Goal: Task Accomplishment & Management: Use online tool/utility

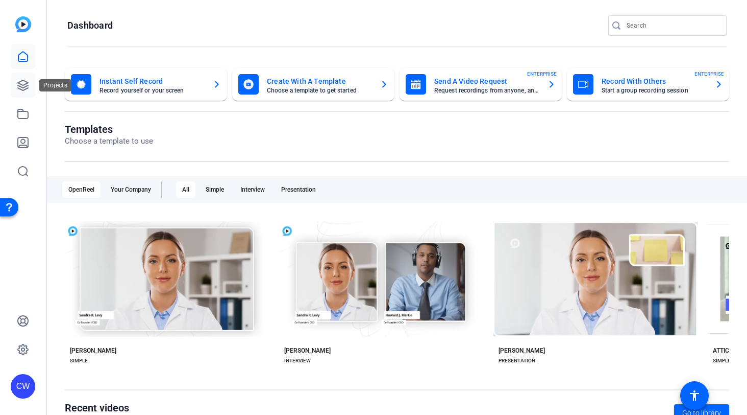
click at [22, 85] on icon at bounding box center [23, 85] width 10 height 10
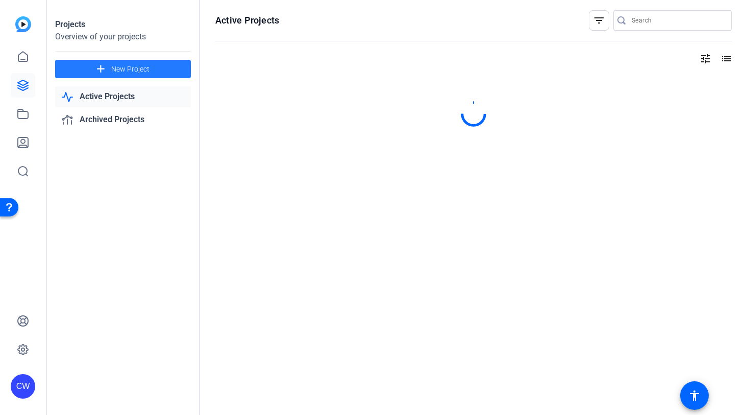
click at [141, 68] on span "New Project" at bounding box center [130, 69] width 38 height 11
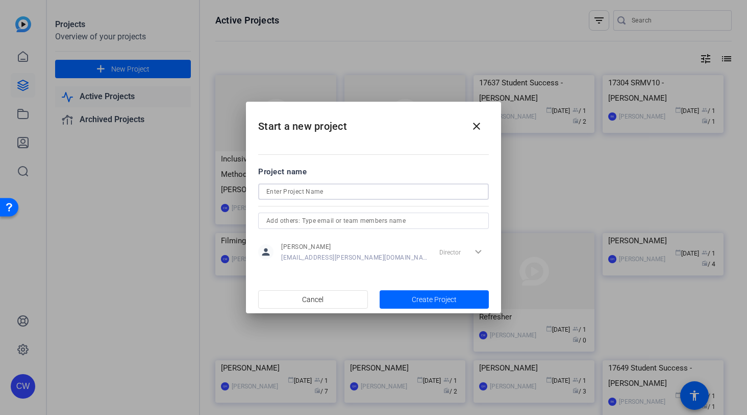
click at [299, 192] on input at bounding box center [374, 191] width 214 height 12
type input "R"
type input "Filming with [PERSON_NAME] (2) Girlhood"
click at [412, 299] on span "Create Project" at bounding box center [434, 299] width 45 height 11
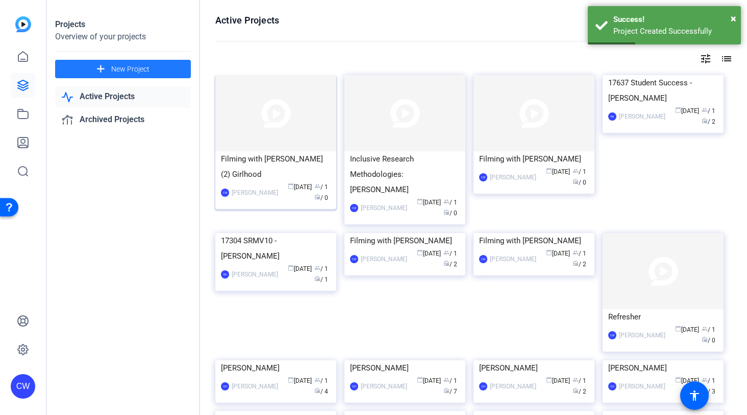
click at [301, 122] on img at bounding box center [275, 113] width 121 height 76
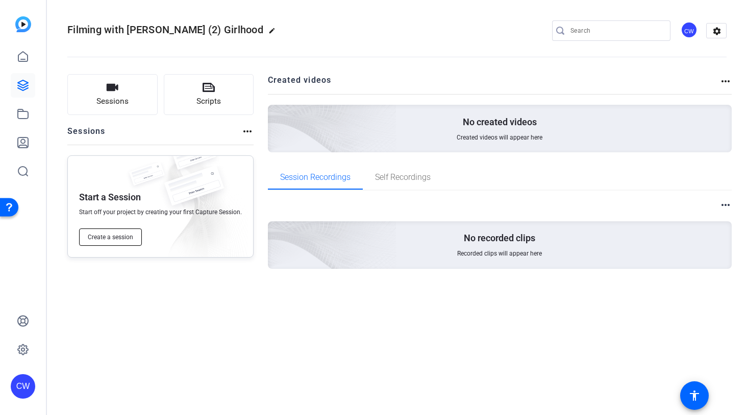
click at [106, 235] on span "Create a session" at bounding box center [110, 237] width 45 height 8
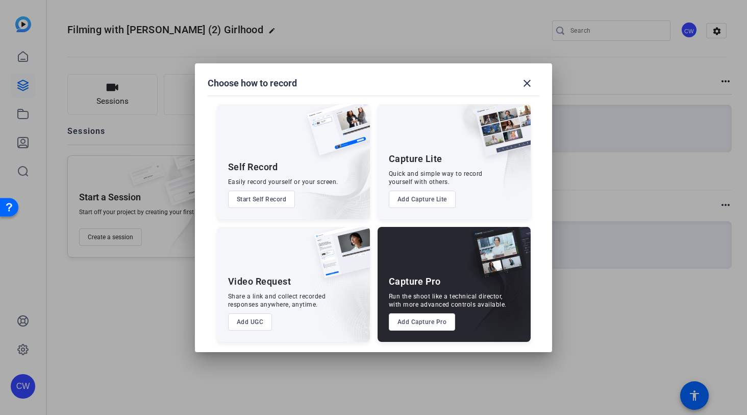
click at [404, 320] on button "Add Capture Pro" at bounding box center [422, 321] width 67 height 17
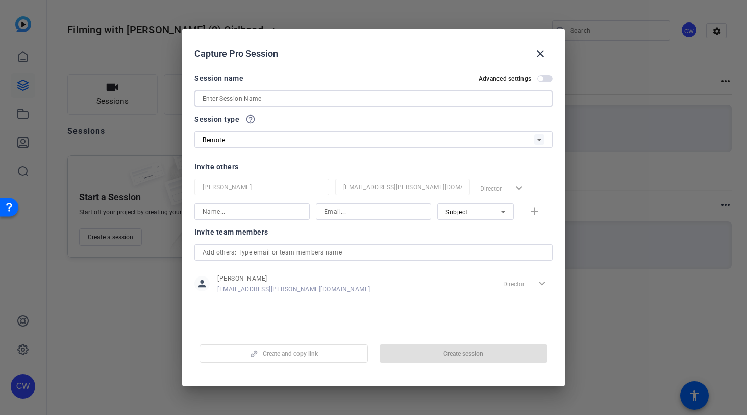
click at [304, 99] on input at bounding box center [374, 98] width 342 height 12
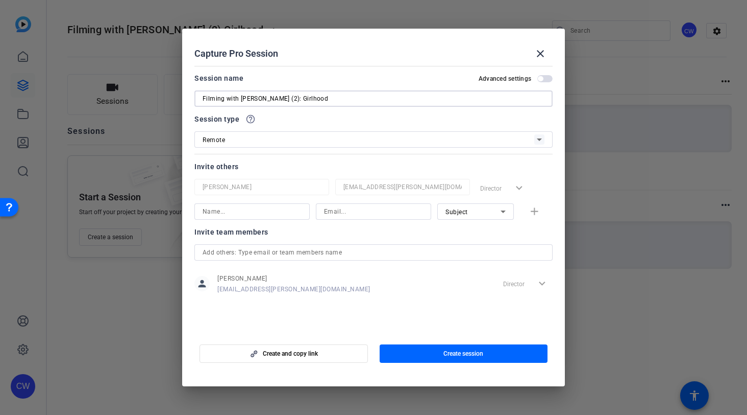
type input "Filming with [PERSON_NAME] (2): Girlhood"
click at [251, 211] on input at bounding box center [252, 211] width 99 height 12
type input "[PERSON_NAME]"
click at [340, 213] on input at bounding box center [373, 211] width 99 height 12
paste input "[PERSON_NAME][EMAIL_ADDRESS][PERSON_NAME][DOMAIN_NAME]"
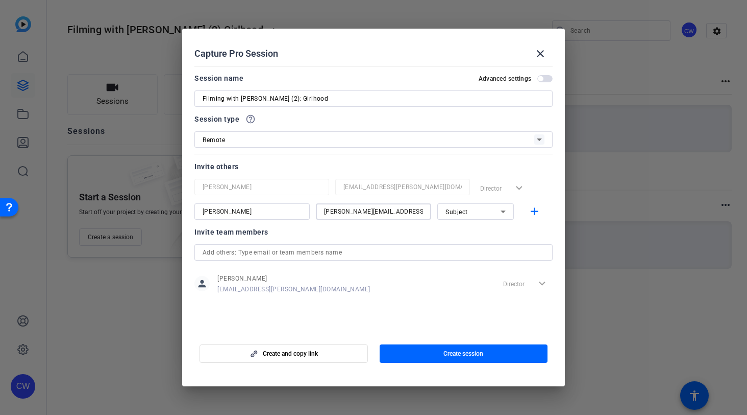
type input "[PERSON_NAME][EMAIL_ADDRESS][PERSON_NAME][DOMAIN_NAME]"
click at [504, 212] on icon at bounding box center [503, 211] width 12 height 12
click at [487, 267] on mat-option "Subject" at bounding box center [476, 264] width 77 height 16
click at [537, 212] on mat-icon "add" at bounding box center [534, 211] width 13 height 13
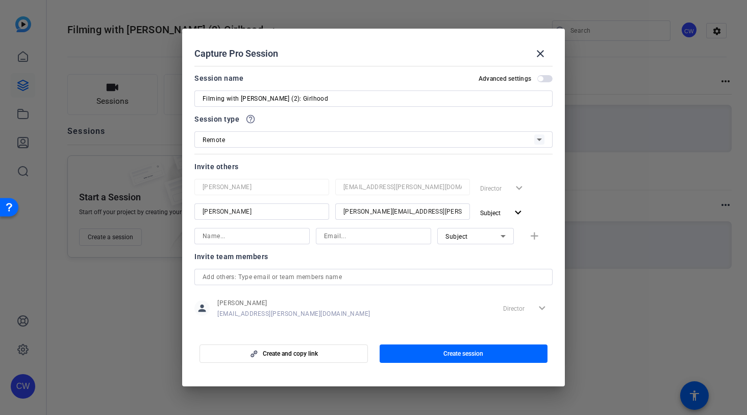
click at [239, 234] on input at bounding box center [252, 236] width 99 height 12
type input "[PERSON_NAME]"
click at [352, 236] on input at bounding box center [373, 236] width 99 height 12
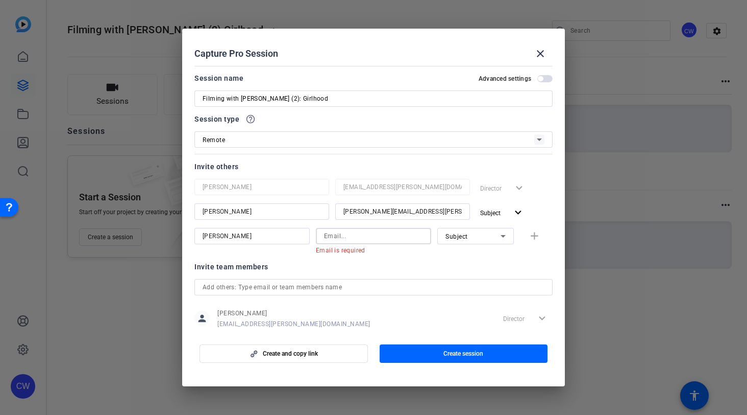
paste input "[EMAIL_ADDRESS][DOMAIN_NAME]"
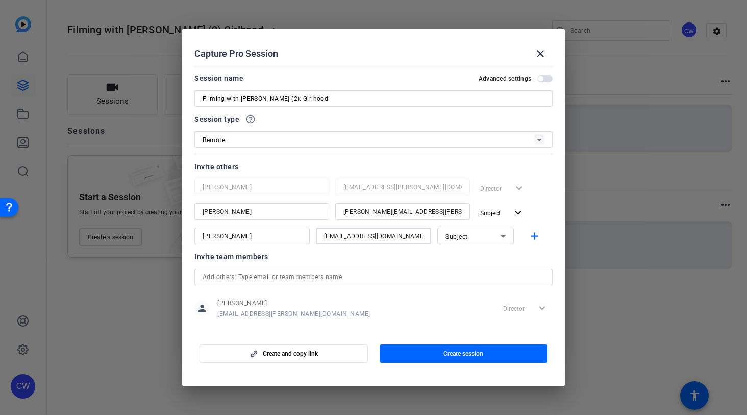
type input "[EMAIL_ADDRESS][DOMAIN_NAME]"
click at [501, 235] on icon at bounding box center [503, 236] width 5 height 3
click at [484, 272] on mat-option "Watcher" at bounding box center [470, 272] width 77 height 16
click at [531, 234] on mat-icon "add" at bounding box center [534, 236] width 13 height 13
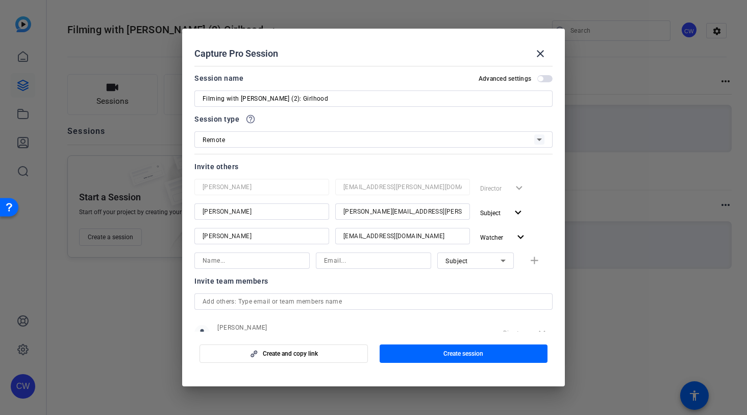
click at [228, 259] on input at bounding box center [252, 260] width 99 height 12
type input "[PERSON_NAME]"
click at [337, 260] on input at bounding box center [373, 260] width 99 height 12
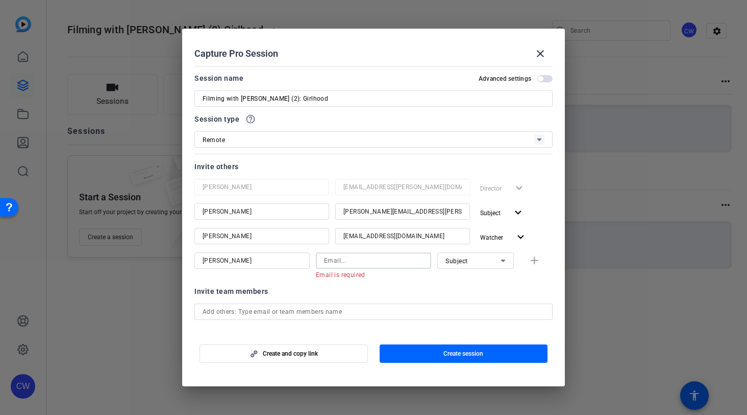
paste input "[EMAIL_ADDRESS][DOMAIN_NAME]"
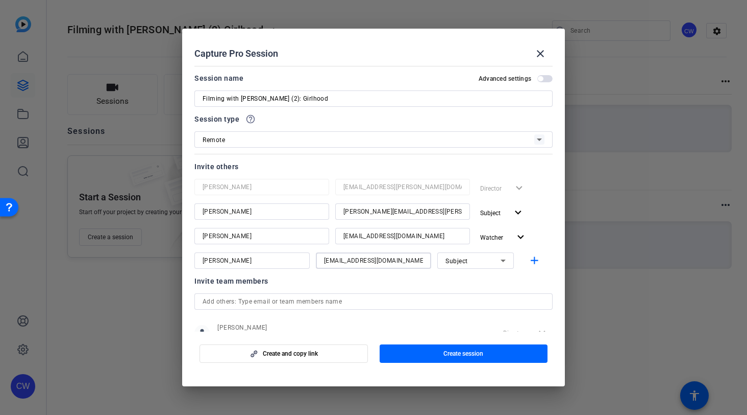
type input "[EMAIL_ADDRESS][DOMAIN_NAME]"
click at [501, 260] on icon at bounding box center [503, 260] width 5 height 3
click at [483, 282] on mat-option "Collaborator" at bounding box center [470, 281] width 77 height 16
click at [528, 261] on mat-icon "add" at bounding box center [534, 260] width 13 height 13
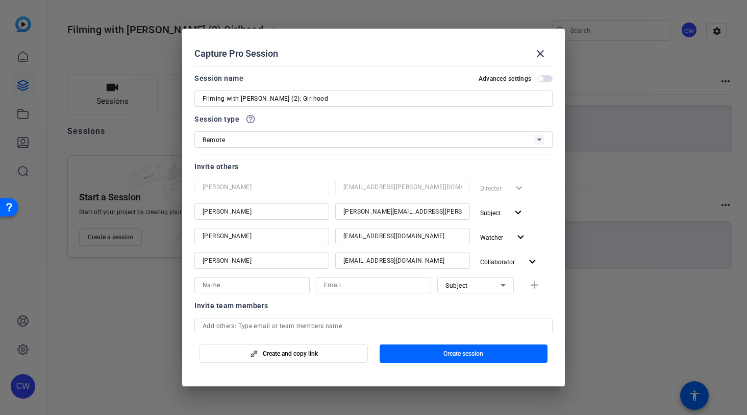
click at [541, 81] on span "button" at bounding box center [545, 78] width 15 height 7
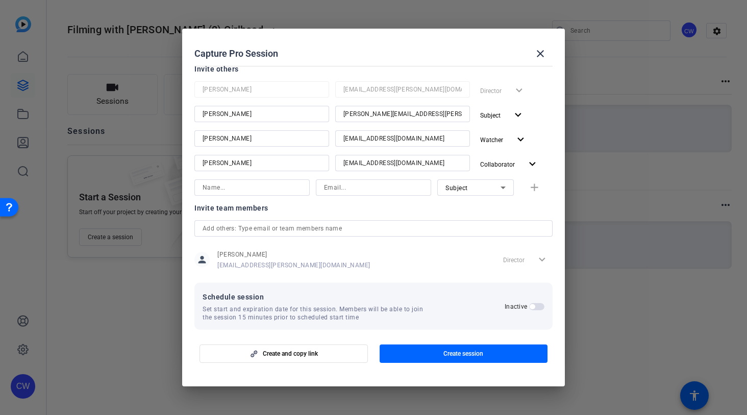
scroll to position [107, 0]
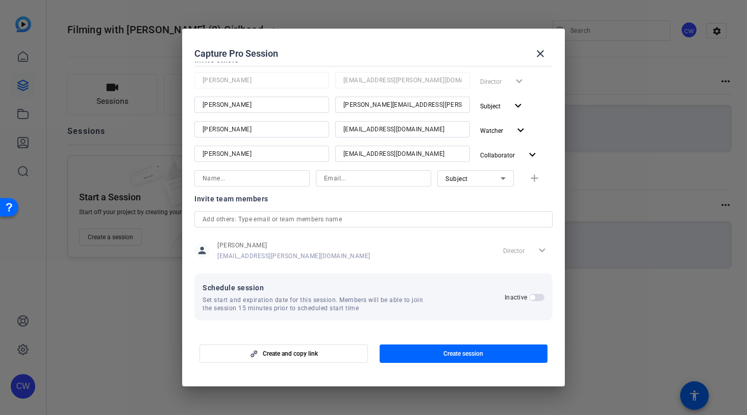
click at [534, 297] on span "button" at bounding box center [536, 297] width 15 height 7
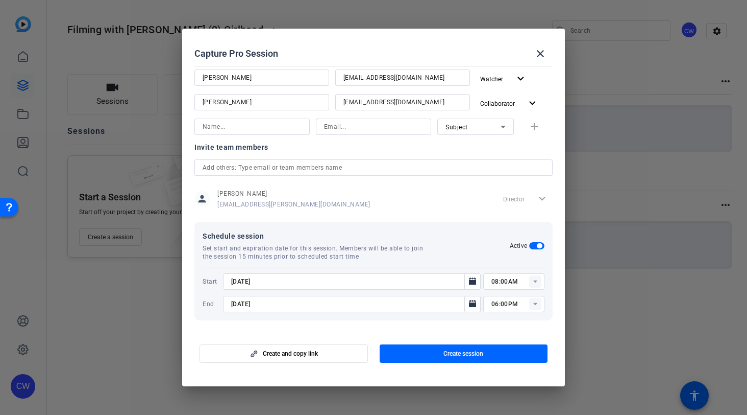
click at [530, 282] on rect at bounding box center [535, 281] width 12 height 12
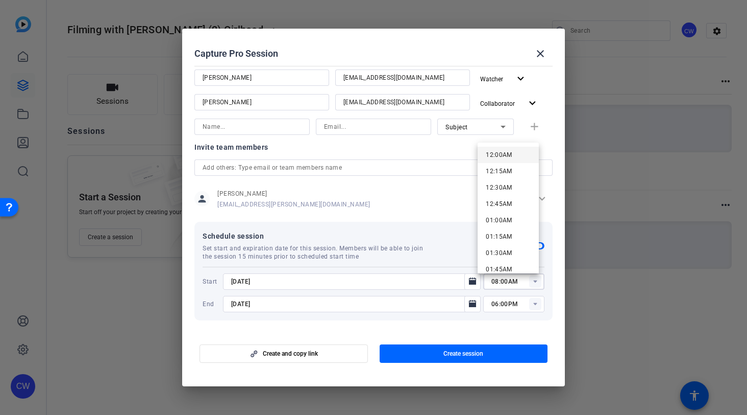
click at [514, 152] on mat-option "12:00AM" at bounding box center [508, 155] width 61 height 16
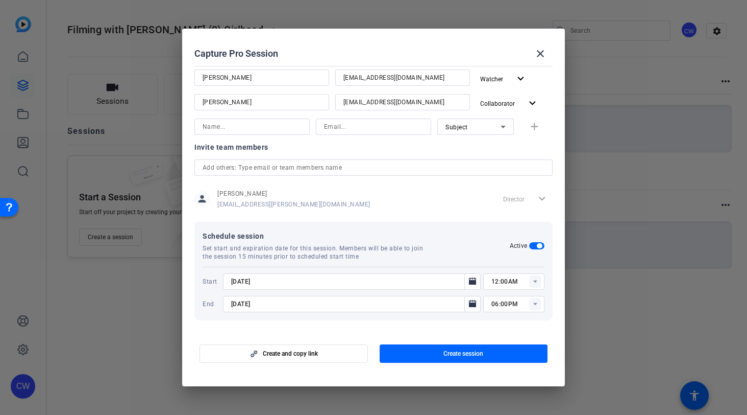
click at [529, 282] on rect at bounding box center [535, 281] width 12 height 12
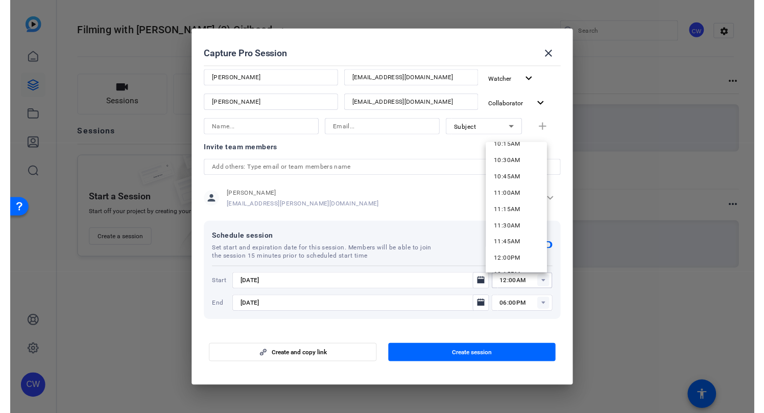
scroll to position [683, 0]
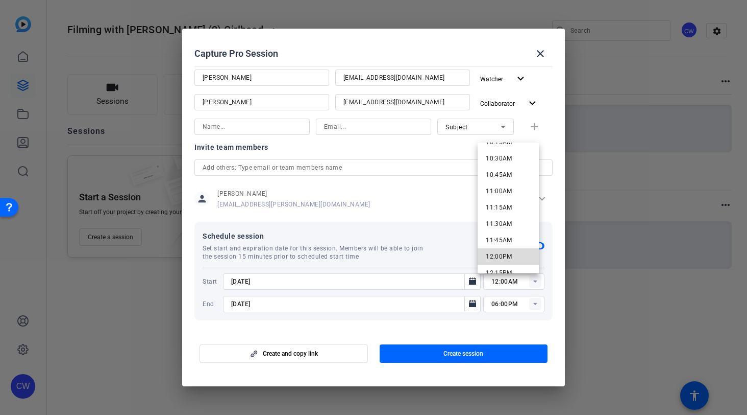
click at [515, 251] on mat-option "12:00PM" at bounding box center [508, 256] width 61 height 16
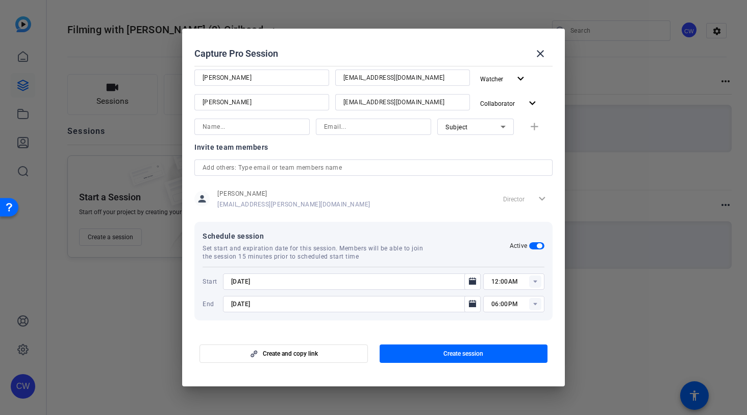
type input "12:00PM"
click at [469, 303] on icon "Open calendar" at bounding box center [472, 303] width 7 height 7
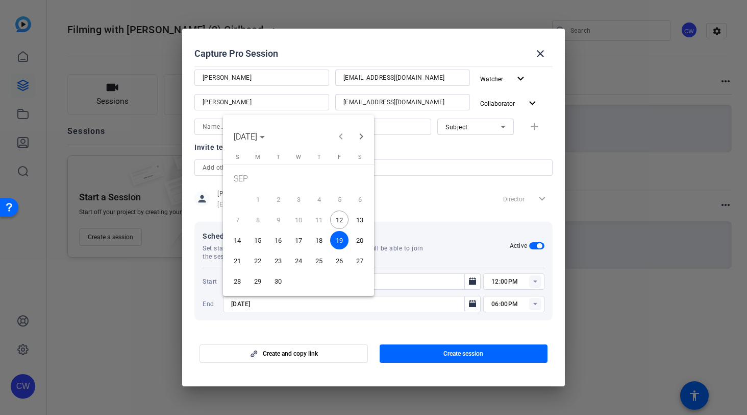
click at [278, 281] on span "30" at bounding box center [278, 281] width 18 height 18
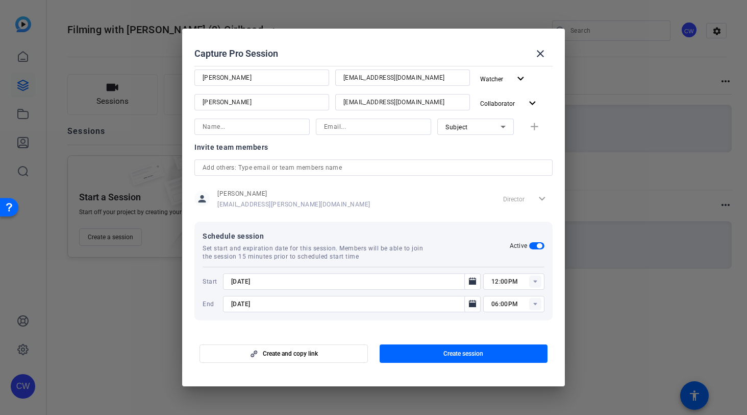
type input "[DATE]"
click at [469, 351] on span "Create session" at bounding box center [464, 353] width 40 height 8
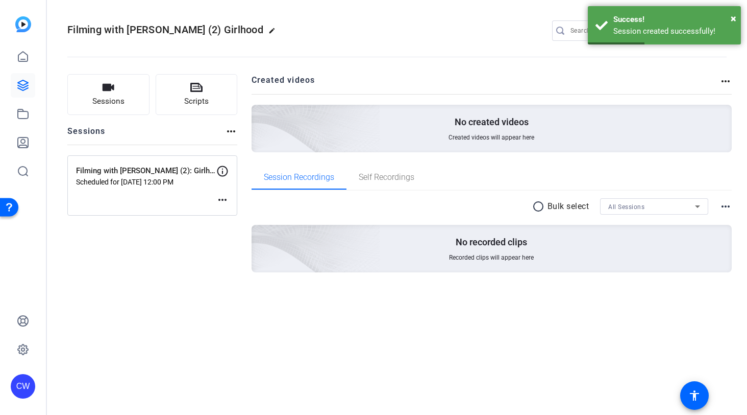
click at [220, 198] on mat-icon "more_horiz" at bounding box center [222, 200] width 12 height 12
click at [248, 214] on span "Edit Session" at bounding box center [248, 215] width 46 height 12
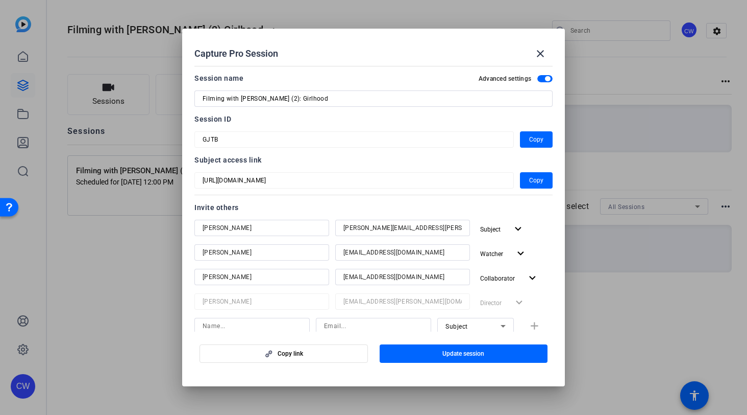
click at [253, 171] on div "Subject access link [URL][DOMAIN_NAME] Copy" at bounding box center [374, 171] width 358 height 35
click at [189, 138] on mat-dialog-content "Session name Advanced settings Filming with [PERSON_NAME] (2): Girlhood Session…" at bounding box center [373, 197] width 383 height 270
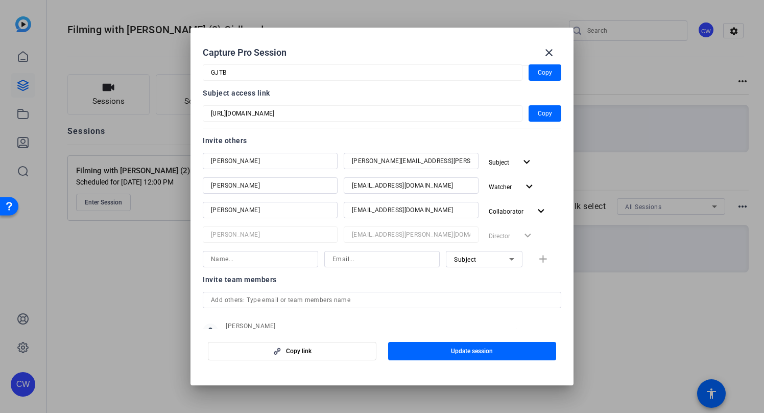
scroll to position [0, 0]
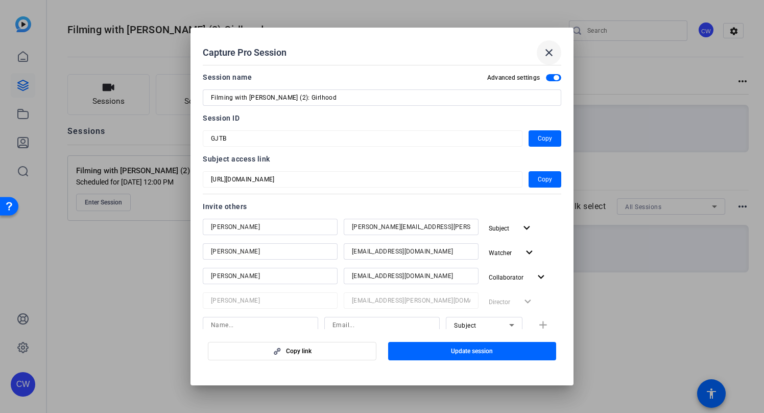
click at [550, 52] on mat-icon "close" at bounding box center [549, 52] width 12 height 12
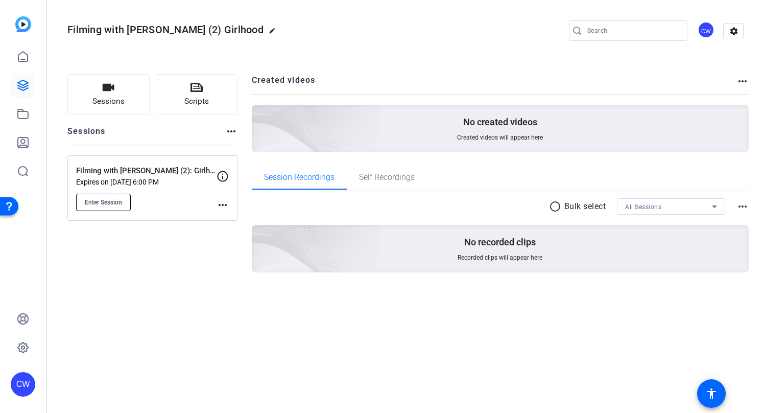
click at [109, 198] on span "Enter Session" at bounding box center [103, 202] width 37 height 8
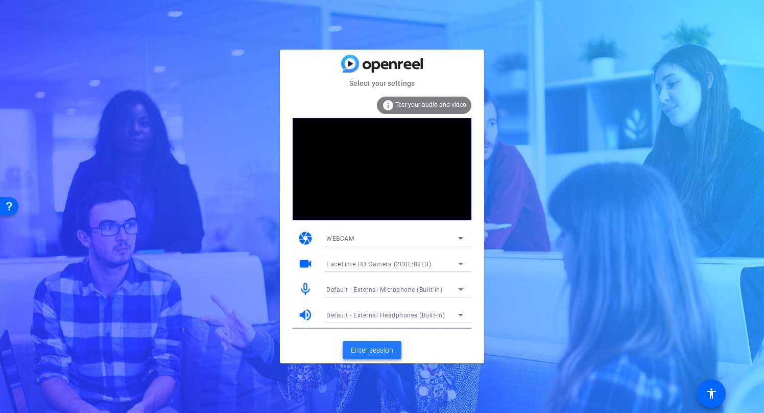
click at [364, 352] on span "Enter session" at bounding box center [372, 350] width 42 height 11
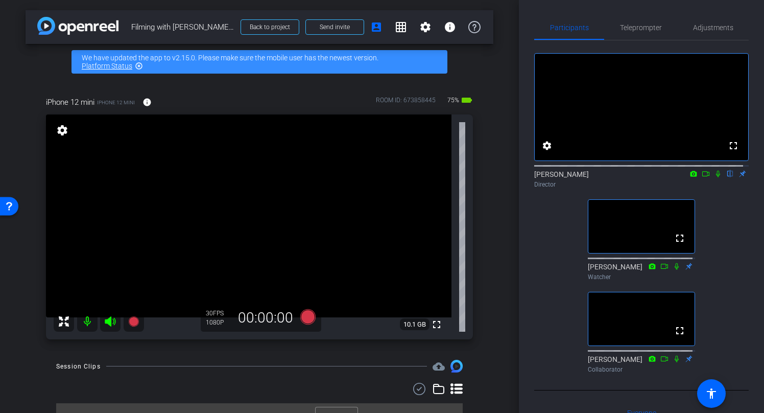
click at [716, 177] on icon at bounding box center [718, 174] width 4 height 7
click at [714, 177] on icon at bounding box center [718, 173] width 8 height 7
click at [716, 177] on icon at bounding box center [718, 174] width 4 height 7
click at [714, 177] on icon at bounding box center [718, 173] width 8 height 7
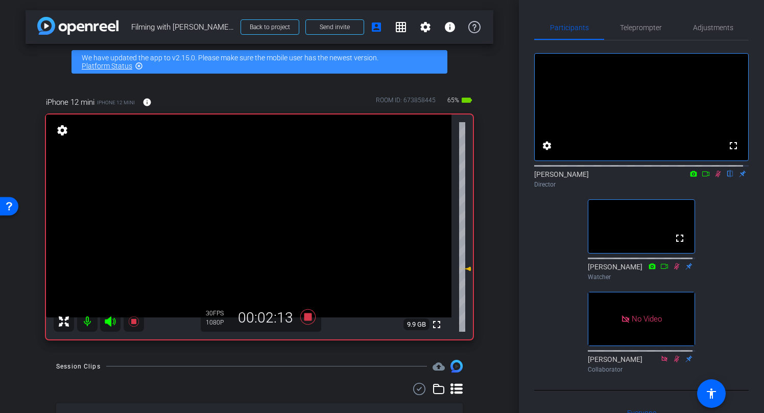
click at [716, 207] on div "fullscreen settings Claire Williams flip Director fullscreen Courtney Priday Wa…" at bounding box center [641, 208] width 214 height 336
click at [715, 177] on icon at bounding box center [718, 174] width 6 height 7
click at [716, 177] on icon at bounding box center [718, 174] width 4 height 7
click at [714, 177] on icon at bounding box center [718, 173] width 8 height 7
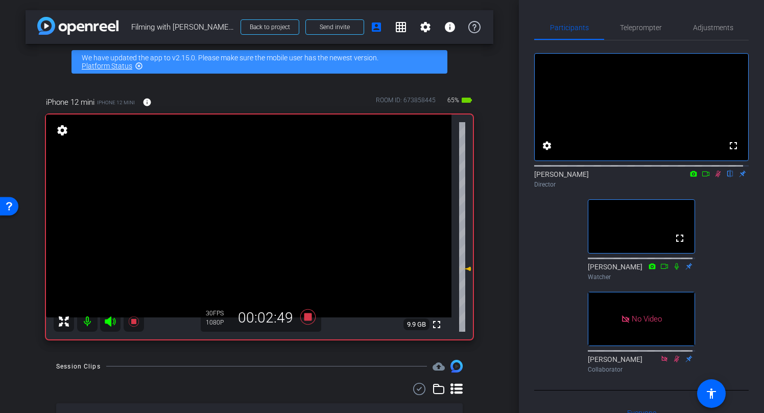
click at [470, 62] on div "arrow_back Filming with Mel Gibson (2): Girlhood Back to project Send invite ac…" at bounding box center [259, 206] width 519 height 413
click at [714, 177] on icon at bounding box center [718, 173] width 8 height 7
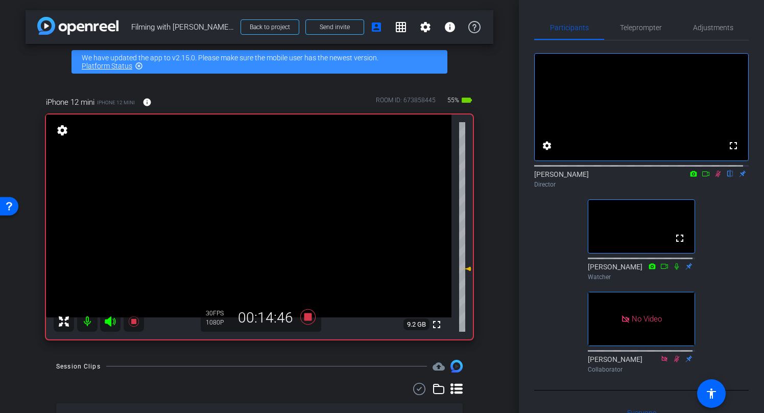
click at [715, 177] on icon at bounding box center [718, 174] width 6 height 7
click at [714, 177] on icon at bounding box center [718, 173] width 8 height 7
click at [715, 177] on icon at bounding box center [718, 174] width 6 height 7
click at [714, 177] on icon at bounding box center [718, 173] width 8 height 7
click at [715, 177] on icon at bounding box center [718, 174] width 6 height 7
